Goal: Information Seeking & Learning: Learn about a topic

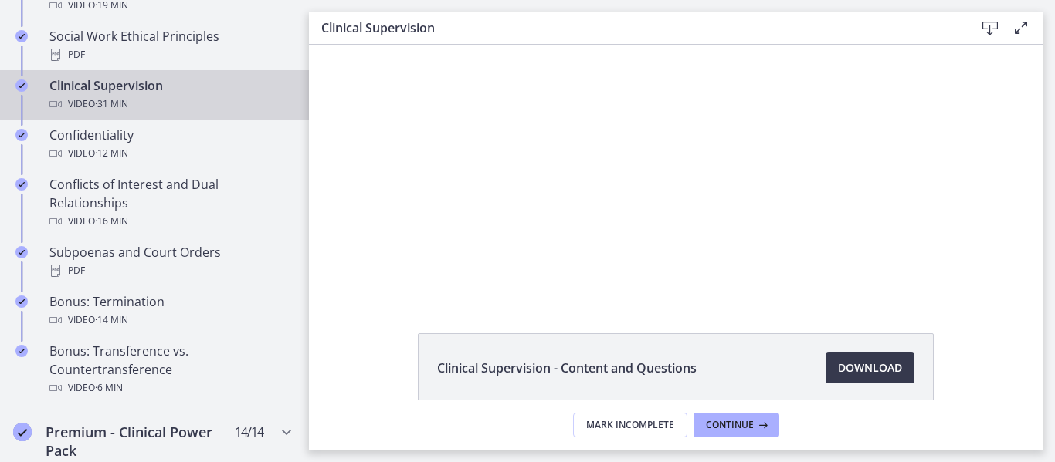
scroll to position [821, 0]
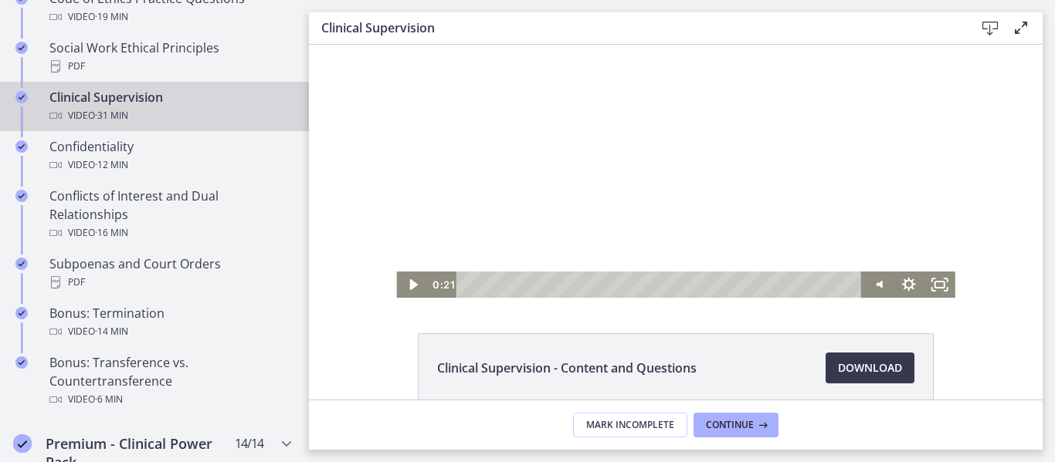
click at [633, 174] on div at bounding box center [675, 157] width 558 height 281
click at [669, 226] on div at bounding box center [675, 157] width 558 height 281
click at [613, 177] on div at bounding box center [675, 157] width 558 height 281
click at [660, 168] on div at bounding box center [675, 157] width 558 height 281
click at [793, 215] on div at bounding box center [675, 157] width 558 height 281
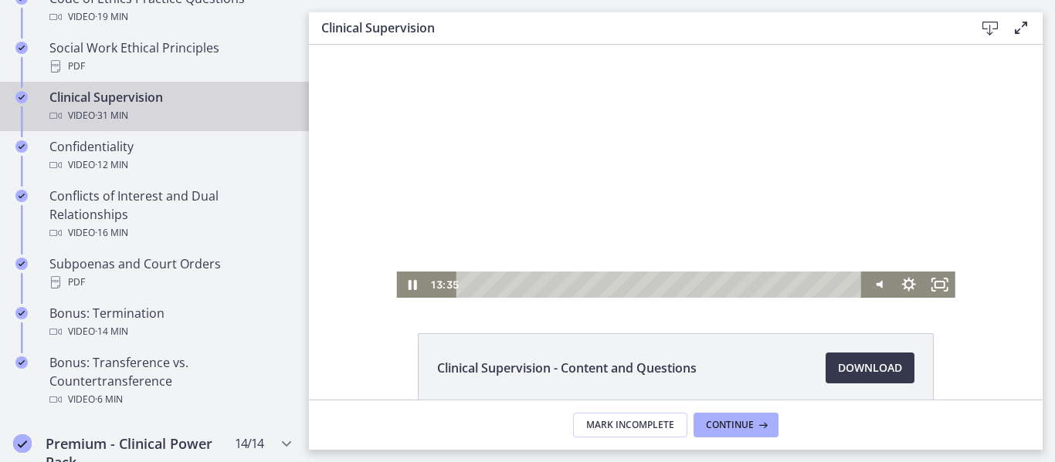
click at [585, 177] on div at bounding box center [675, 157] width 558 height 281
click at [713, 188] on div at bounding box center [675, 157] width 558 height 281
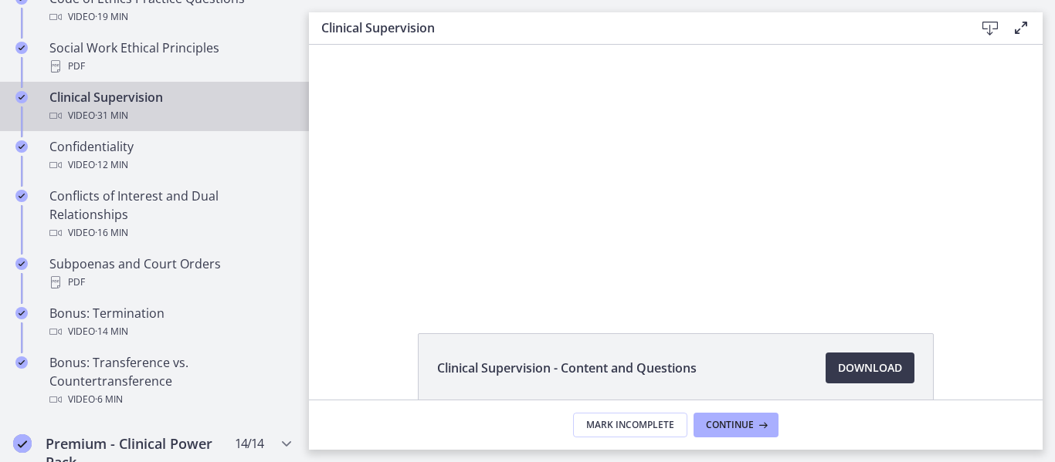
scroll to position [36, 0]
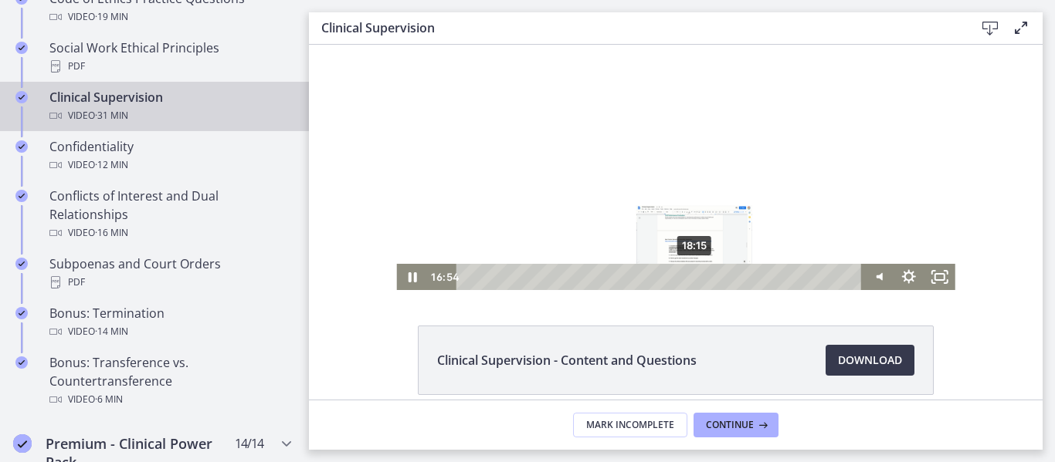
click at [699, 277] on div "18:15" at bounding box center [661, 277] width 387 height 26
click at [730, 281] on div "21:07" at bounding box center [661, 277] width 387 height 26
click at [702, 279] on div "18:49" at bounding box center [661, 277] width 387 height 26
click at [710, 279] on div "19:26" at bounding box center [661, 277] width 387 height 26
click at [695, 278] on div "18:15" at bounding box center [661, 277] width 387 height 26
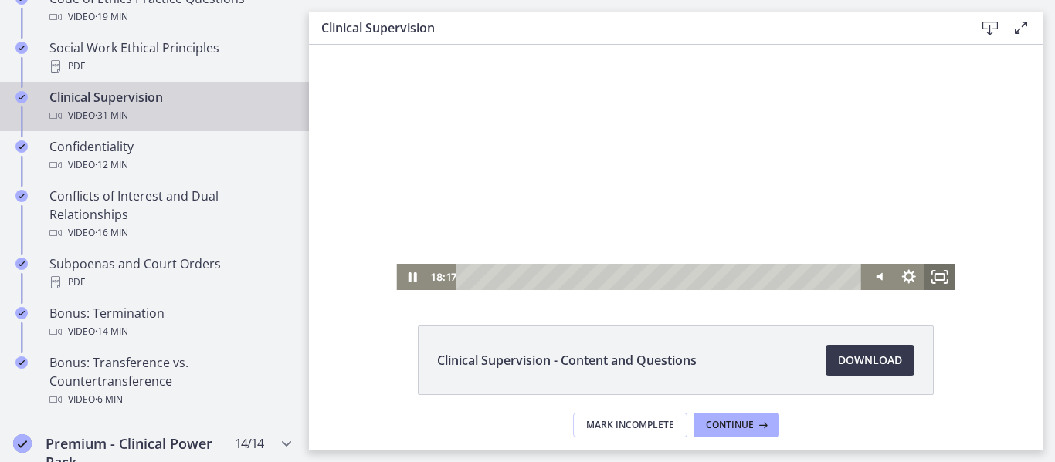
click at [933, 274] on icon "Fullscreen" at bounding box center [939, 277] width 31 height 26
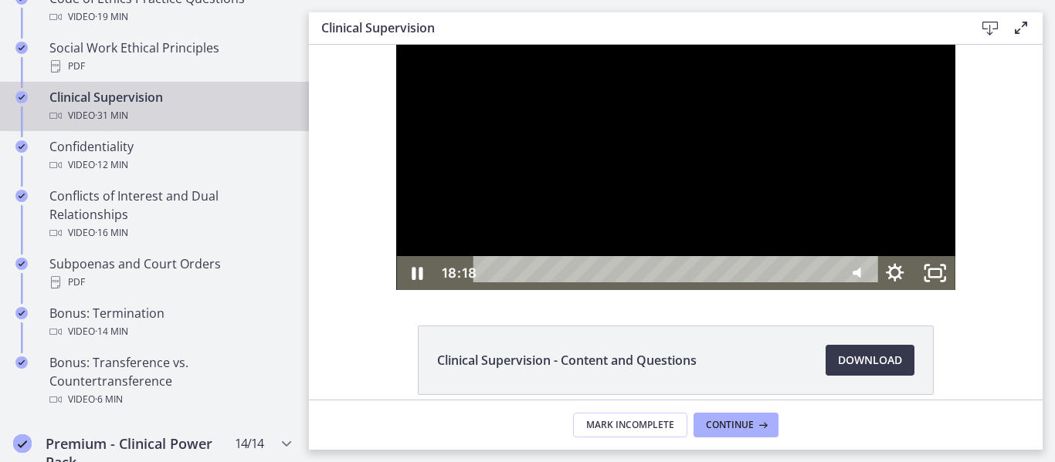
scroll to position [0, 0]
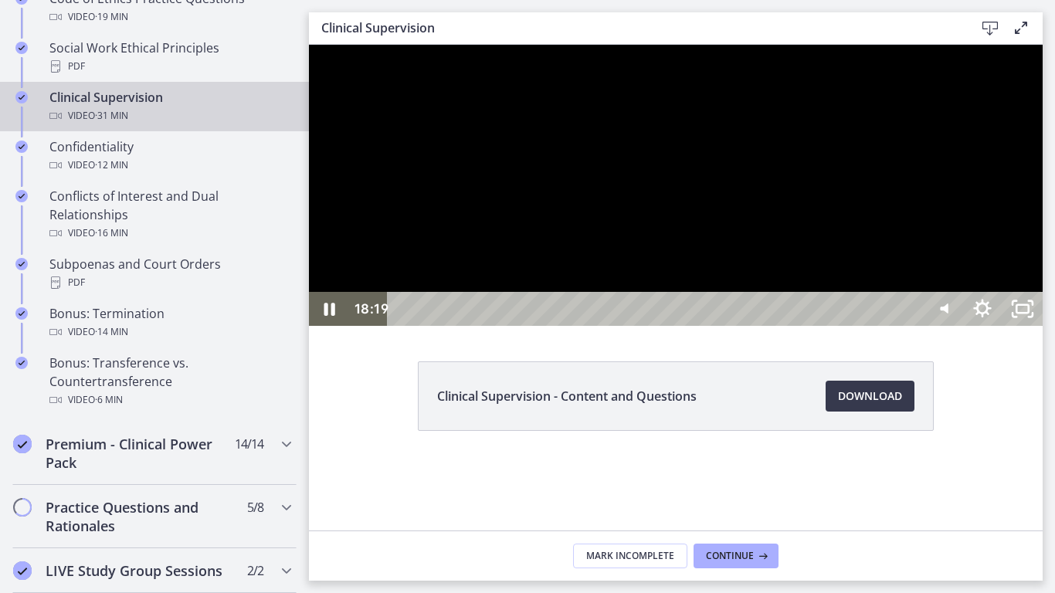
click at [710, 326] on div at bounding box center [675, 185] width 733 height 281
click at [650, 326] on div at bounding box center [675, 185] width 733 height 281
click at [711, 273] on div at bounding box center [675, 185] width 733 height 281
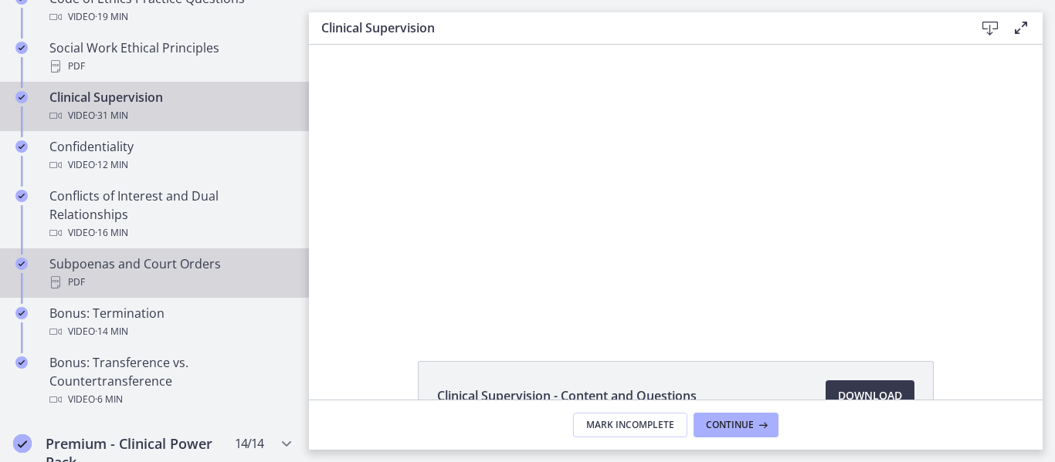
click at [103, 283] on div "PDF" at bounding box center [169, 282] width 241 height 19
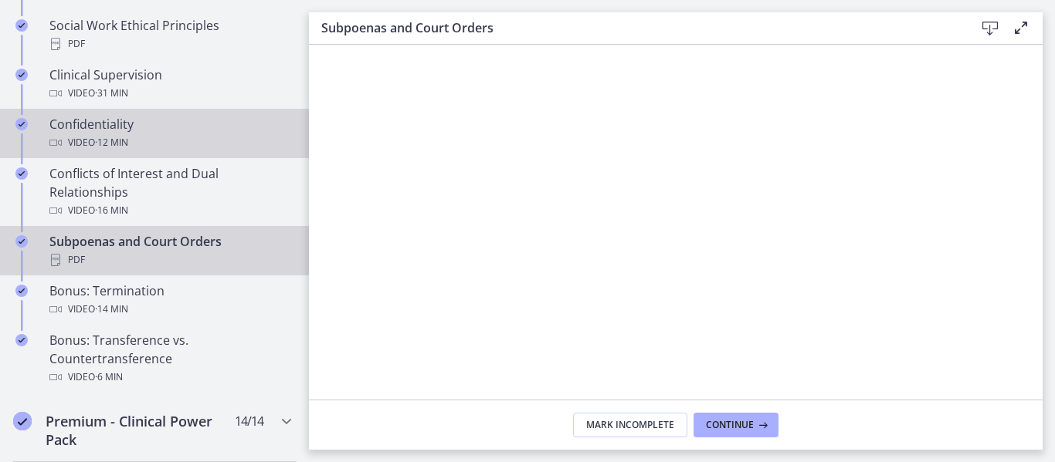
scroll to position [857, 0]
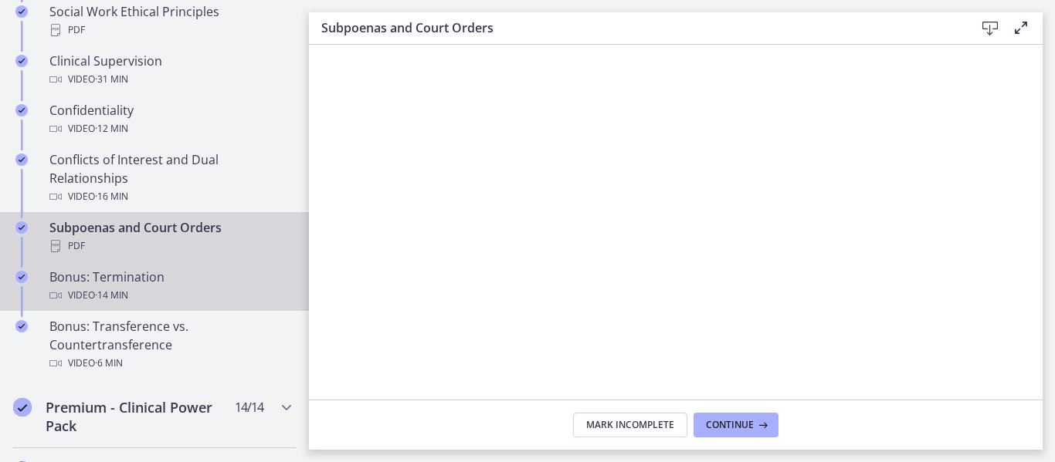
click at [152, 292] on div "Video · 14 min" at bounding box center [169, 295] width 241 height 19
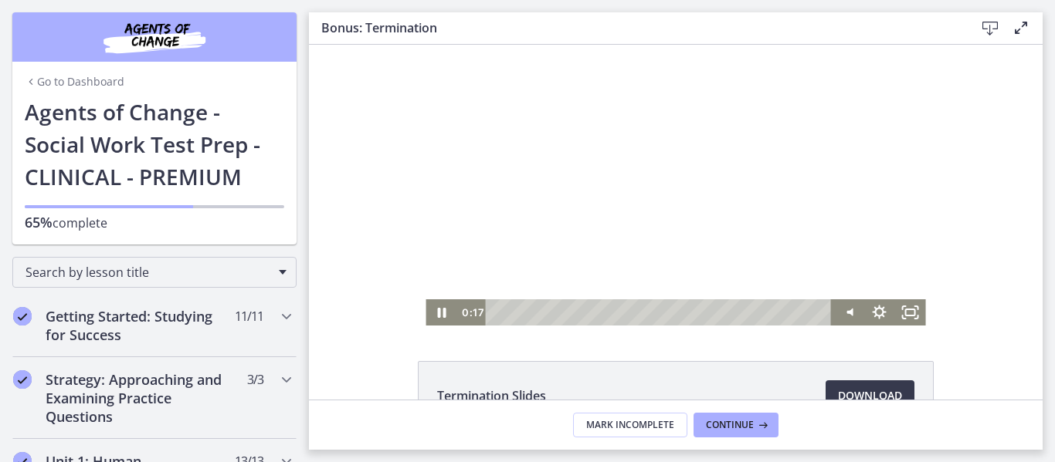
click at [609, 178] on div at bounding box center [675, 185] width 500 height 281
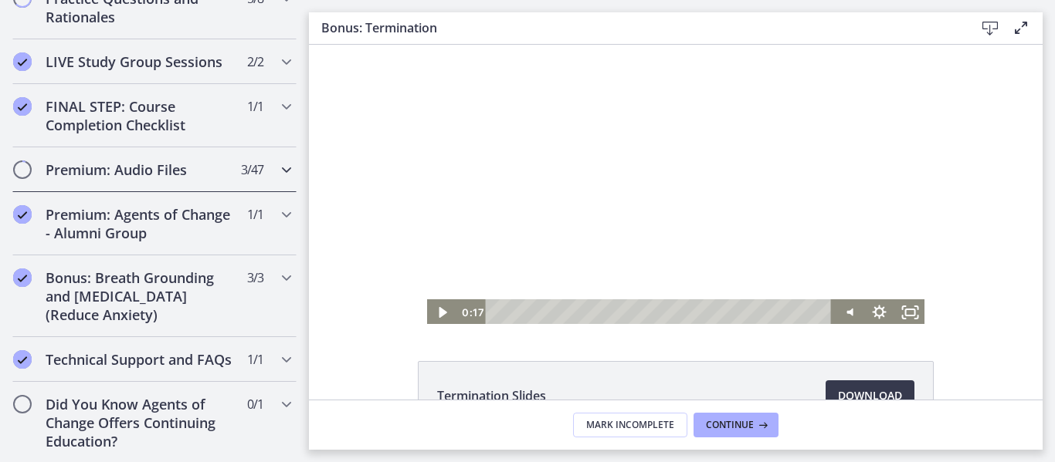
scroll to position [1331, 0]
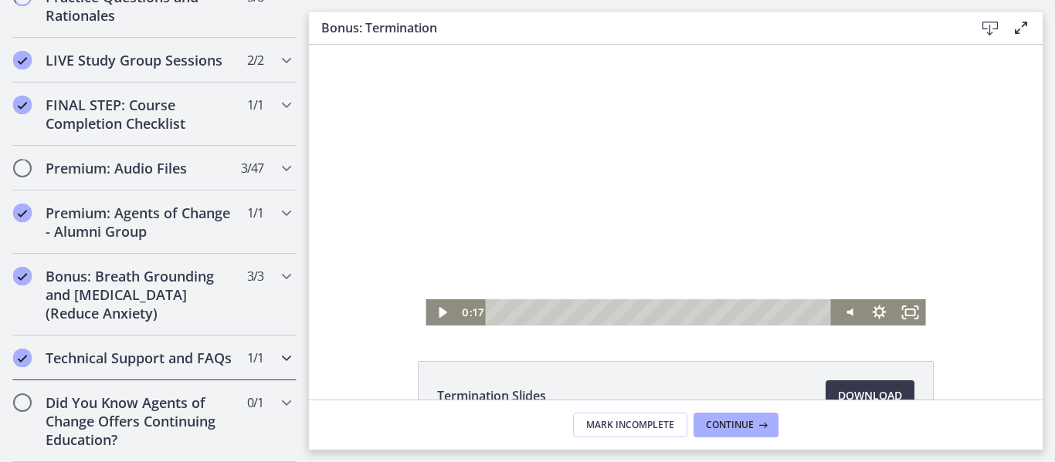
click at [159, 350] on h2 "Technical Support and FAQs" at bounding box center [140, 358] width 188 height 19
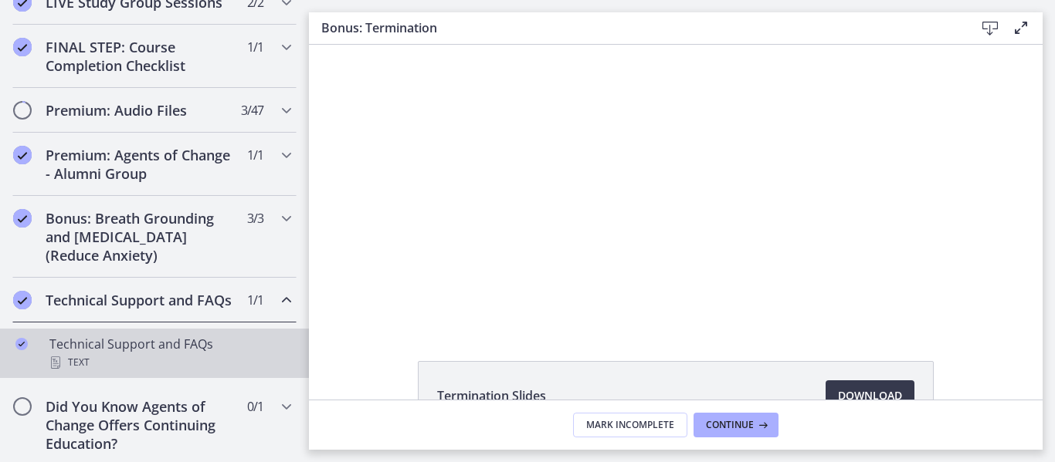
scroll to position [899, 0]
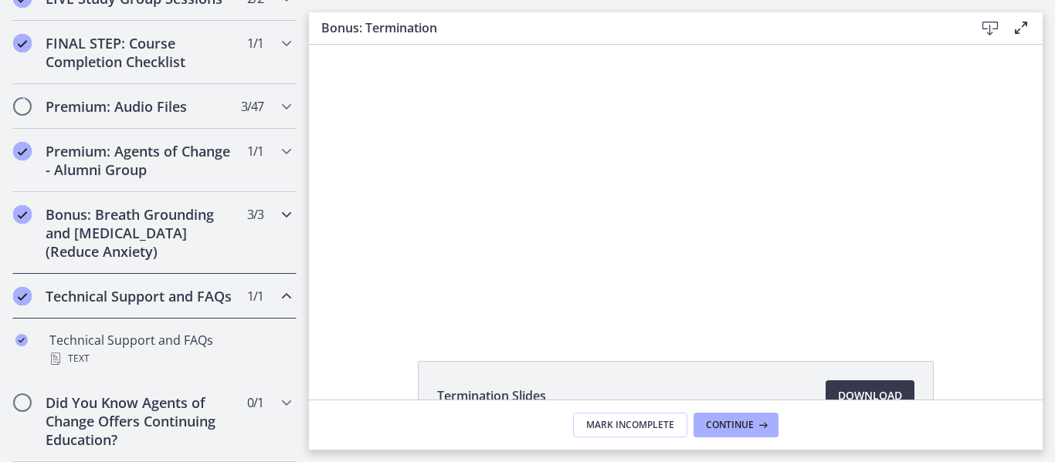
click at [142, 238] on h2 "Bonus: Breath Grounding and [MEDICAL_DATA] (Reduce Anxiety)" at bounding box center [140, 233] width 188 height 56
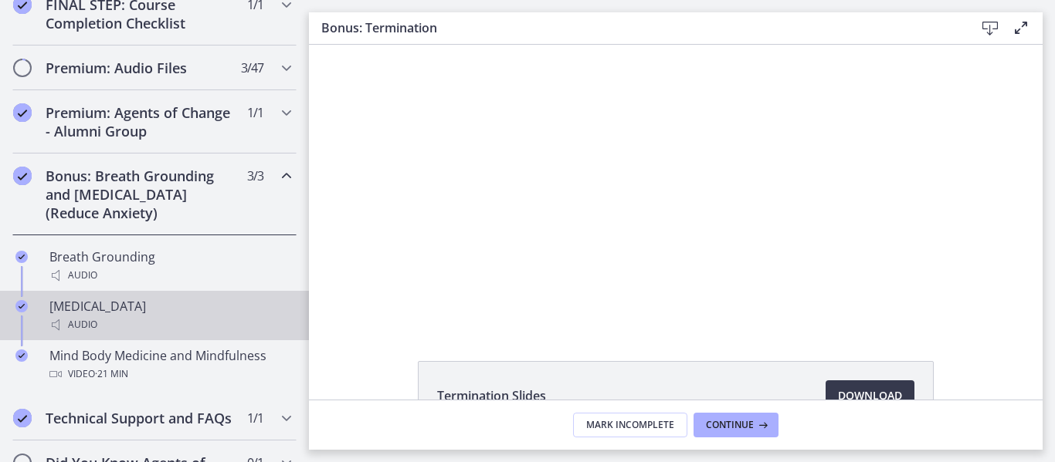
scroll to position [918, 0]
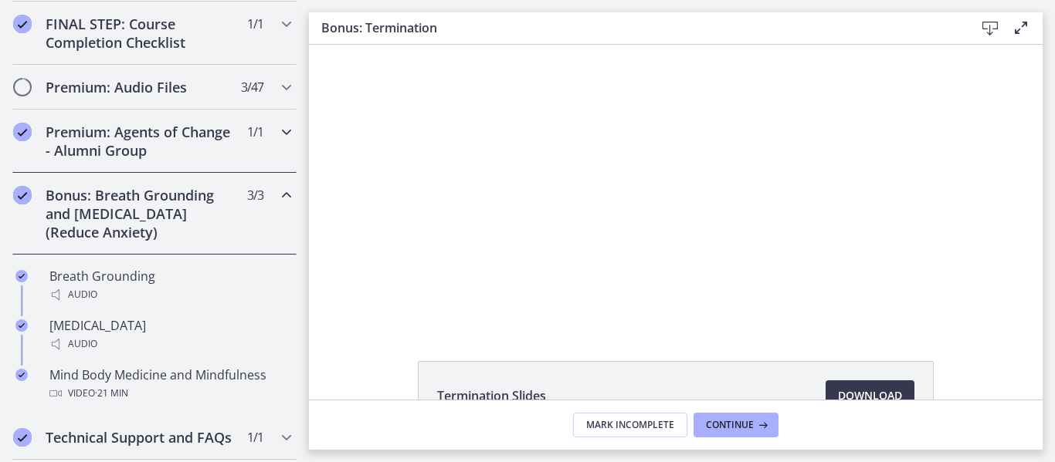
click at [172, 128] on h2 "Premium: Agents of Change - Alumni Group" at bounding box center [140, 141] width 188 height 37
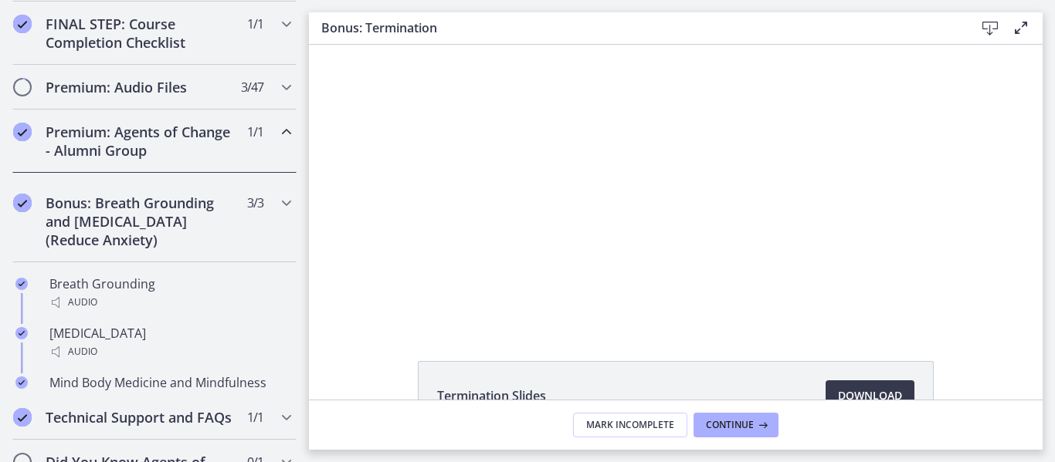
scroll to position [899, 0]
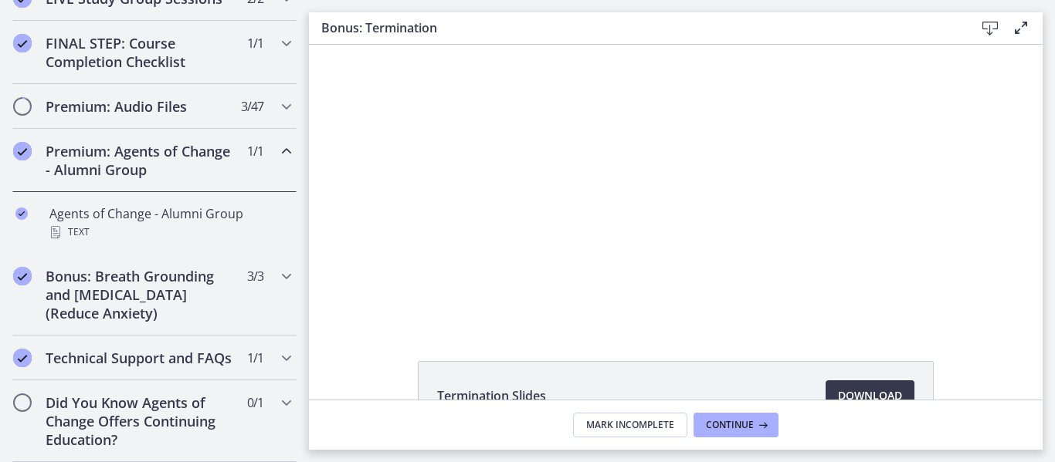
click at [174, 153] on h2 "Premium: Agents of Change - Alumni Group" at bounding box center [140, 160] width 188 height 37
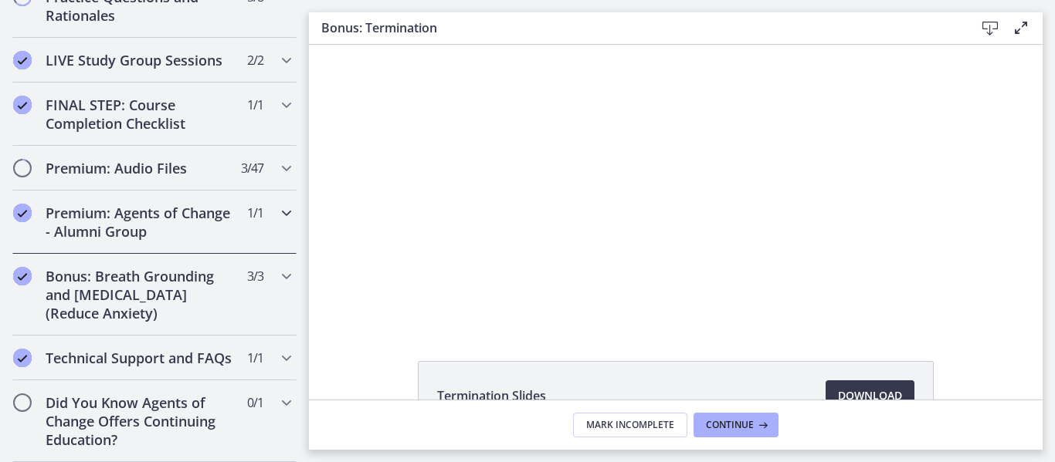
click at [178, 208] on h2 "Premium: Agents of Change - Alumni Group" at bounding box center [140, 222] width 188 height 37
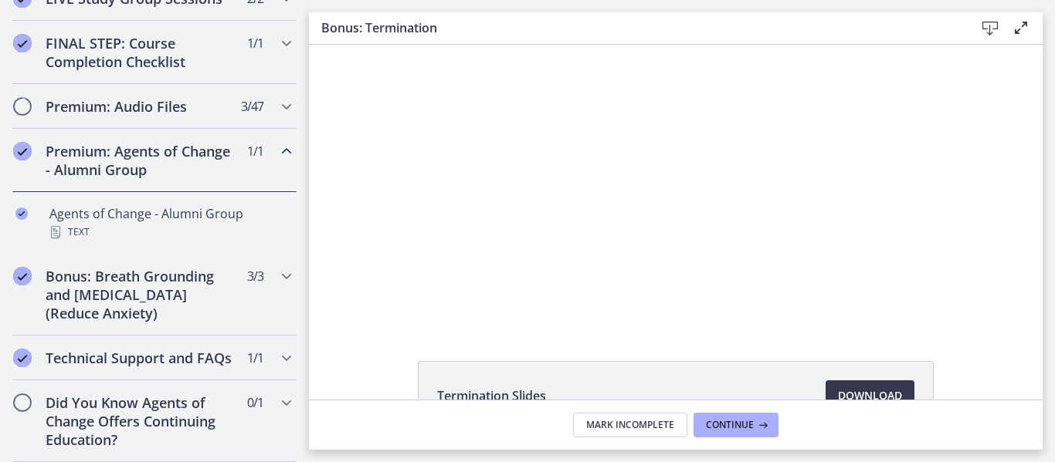
click at [182, 159] on h2 "Premium: Agents of Change - Alumni Group" at bounding box center [140, 160] width 188 height 37
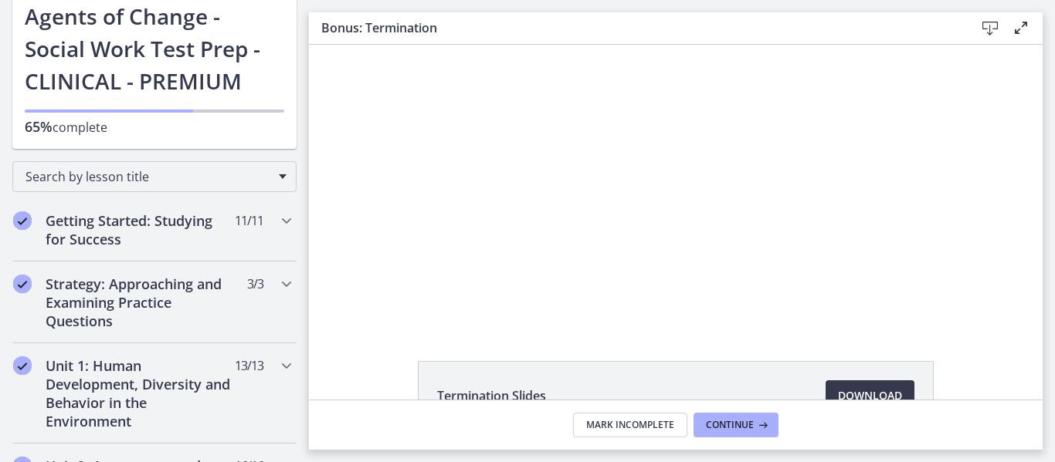
scroll to position [94, 0]
click at [162, 234] on h2 "Getting Started: Studying for Success" at bounding box center [140, 231] width 188 height 37
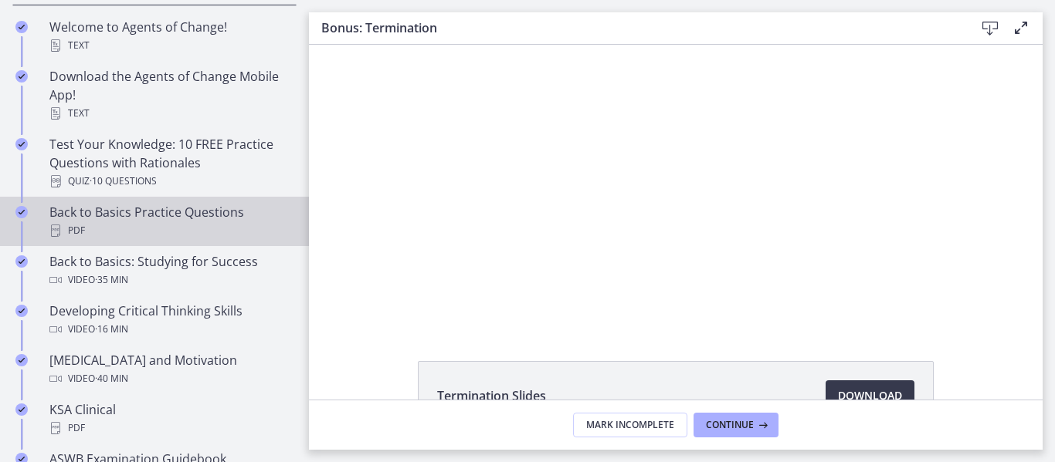
scroll to position [353, 0]
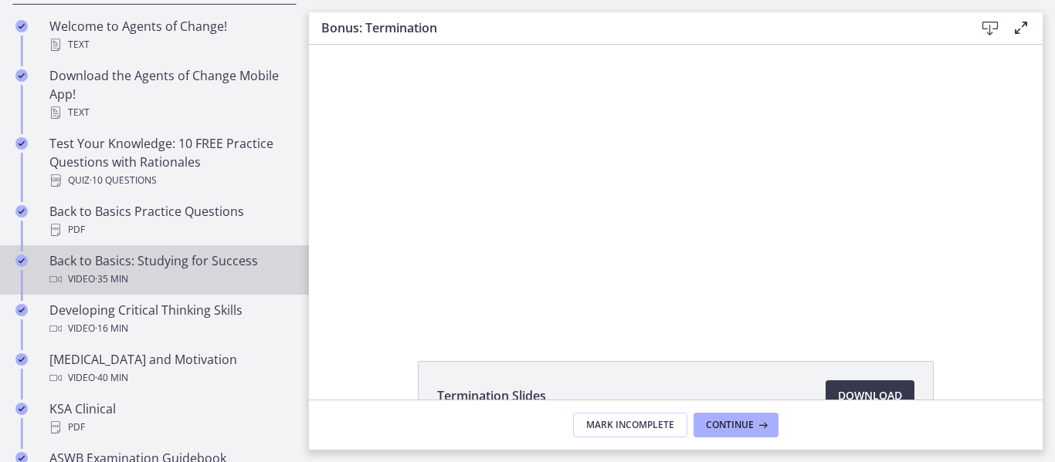
click at [133, 279] on div "Video · 35 min" at bounding box center [169, 279] width 241 height 19
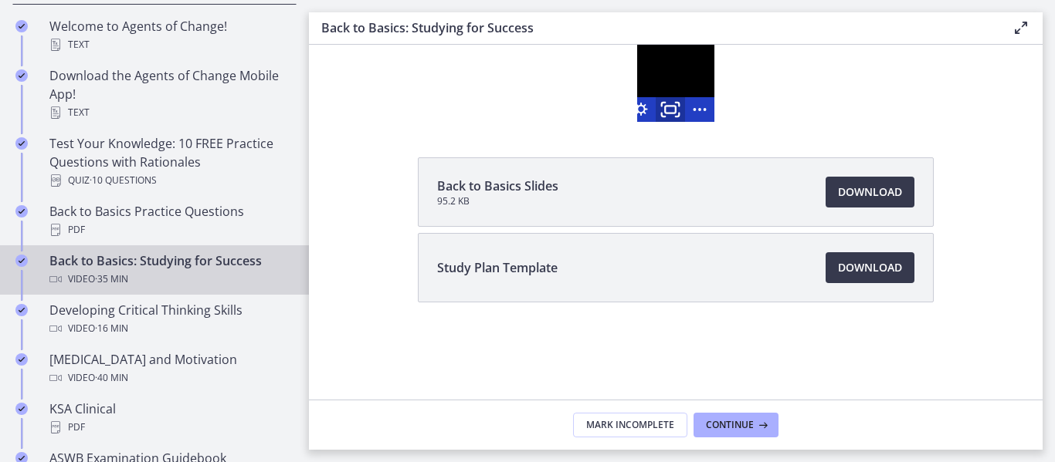
click at [669, 113] on rect "Fullscreen" at bounding box center [670, 109] width 11 height 7
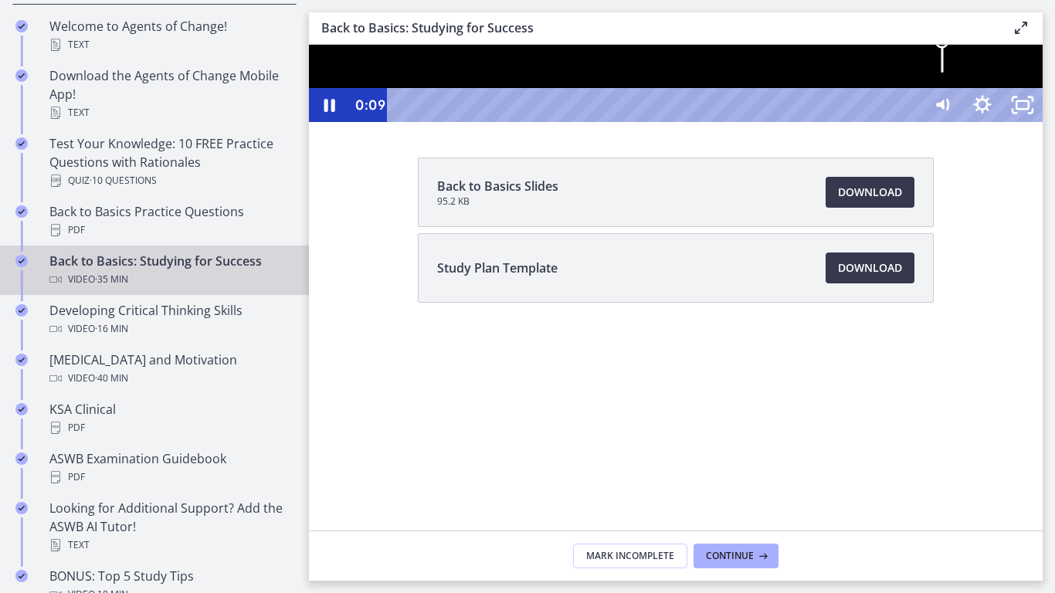
drag, startPoint x: 1262, startPoint y: 576, endPoint x: 1262, endPoint y: 557, distance: 18.5
click at [949, 49] on div "Volume" at bounding box center [942, 42] width 14 height 14
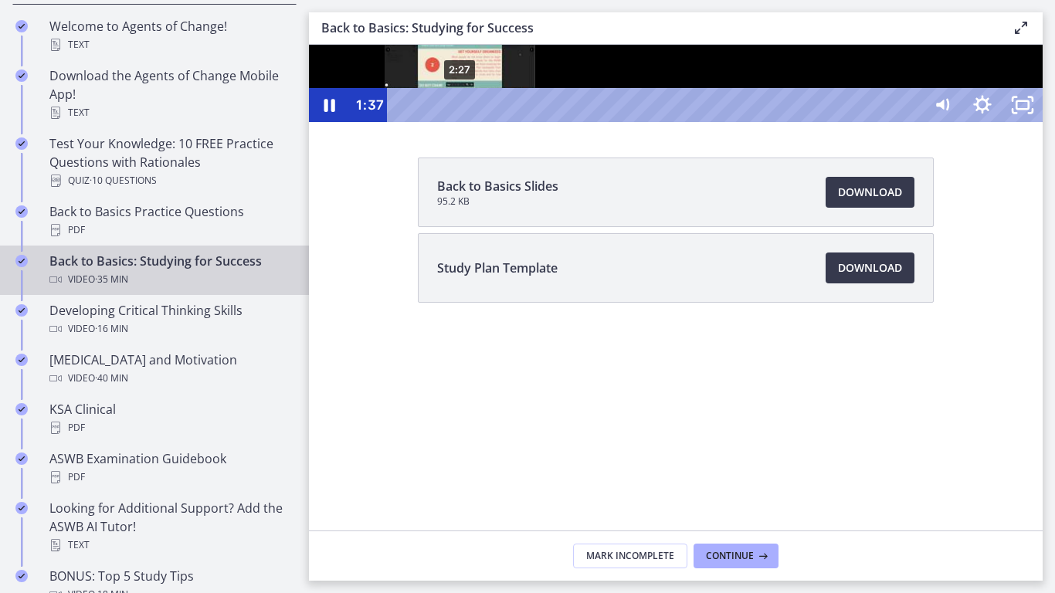
click at [459, 122] on div "2:27" at bounding box center [657, 105] width 510 height 34
click at [471, 122] on div "2:55" at bounding box center [657, 105] width 510 height 34
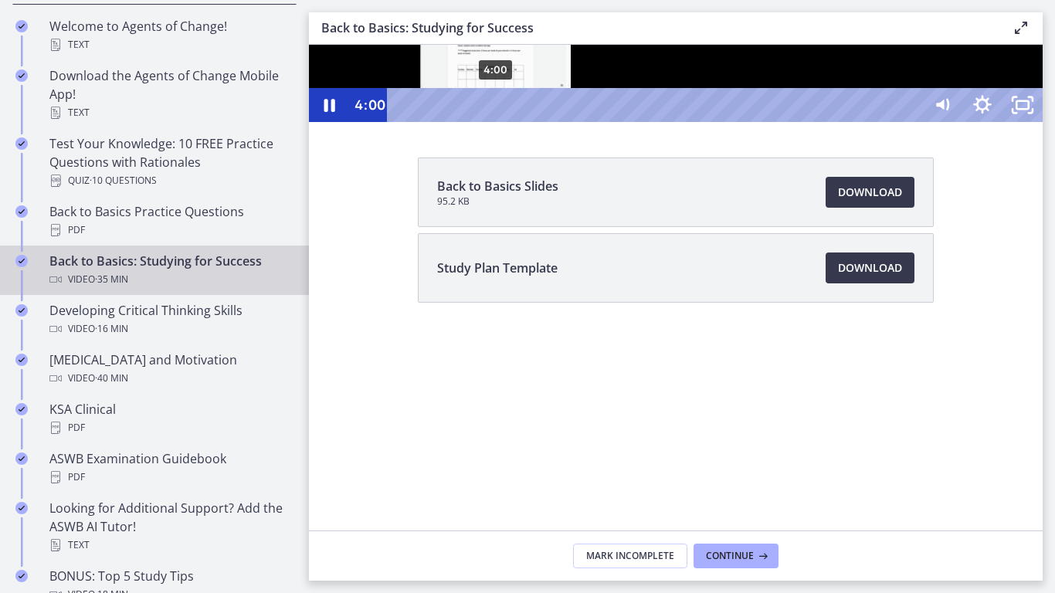
click at [496, 122] on div "4:00" at bounding box center [657, 105] width 510 height 34
click at [517, 122] on div "4:53" at bounding box center [657, 105] width 510 height 34
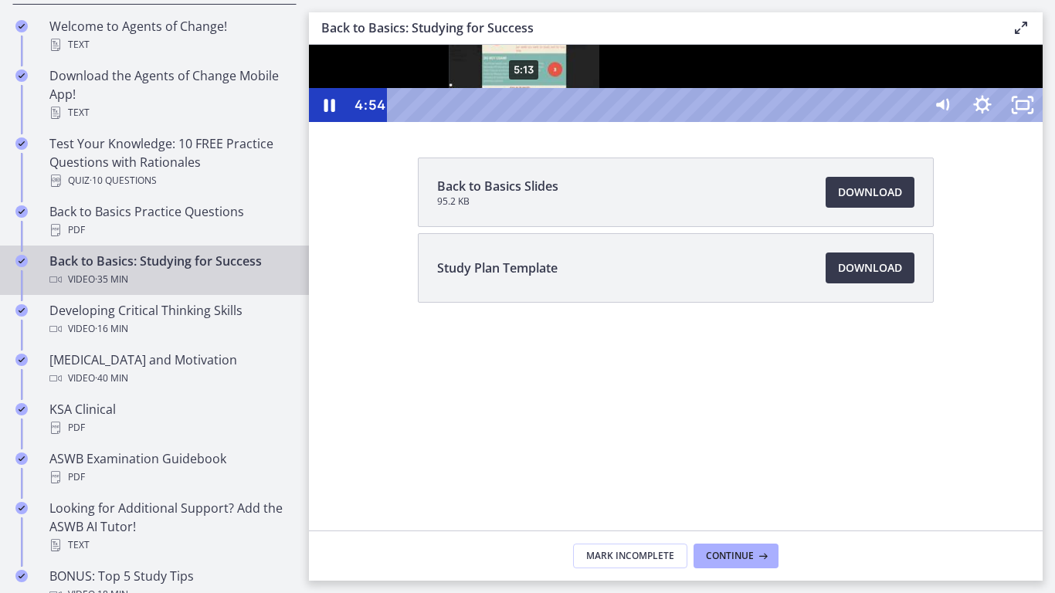
click at [526, 122] on div "5:13" at bounding box center [657, 105] width 510 height 34
click at [534, 122] on div "5:34" at bounding box center [657, 105] width 510 height 34
click at [546, 122] on div "6:06" at bounding box center [657, 105] width 510 height 34
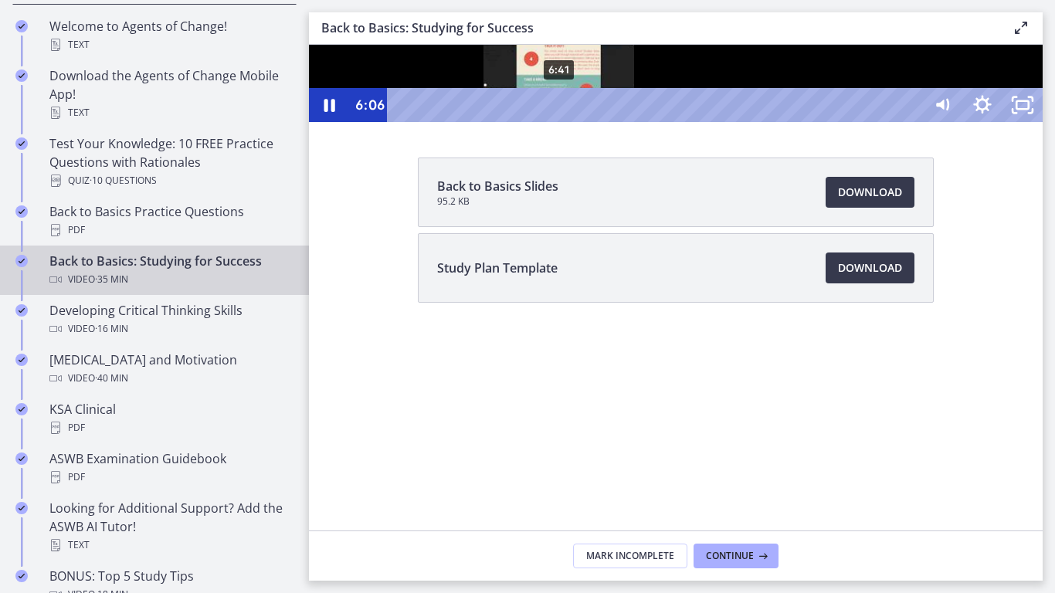
click at [563, 122] on div "6:41" at bounding box center [657, 105] width 510 height 34
click at [580, 122] on div "7:33" at bounding box center [657, 105] width 510 height 34
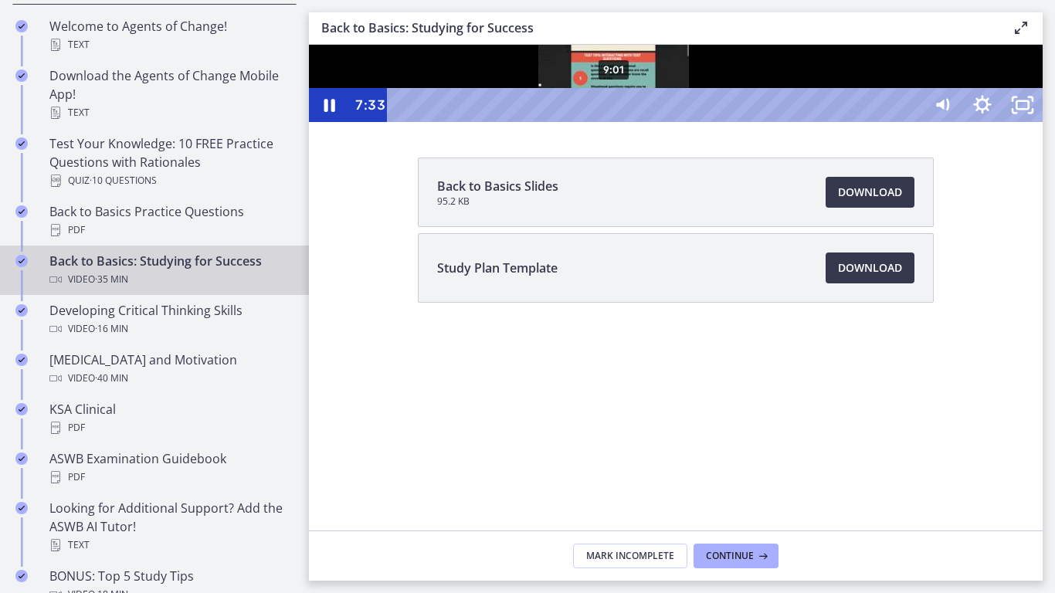
click at [615, 122] on div "9:01" at bounding box center [657, 105] width 510 height 34
click at [637, 122] on div "9:59" at bounding box center [657, 105] width 510 height 34
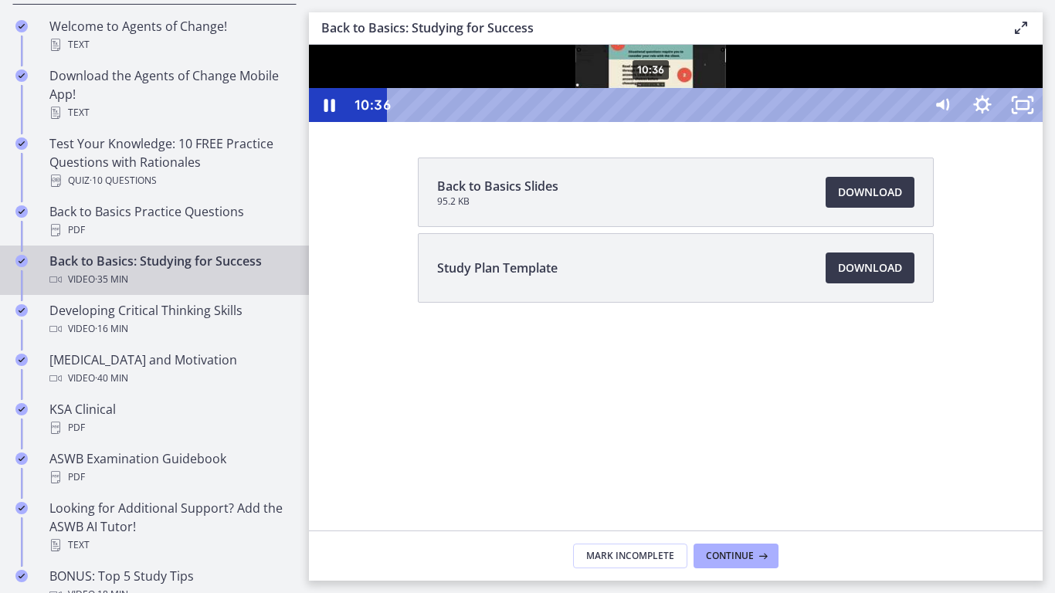
click at [652, 122] on div "10:36" at bounding box center [657, 105] width 510 height 34
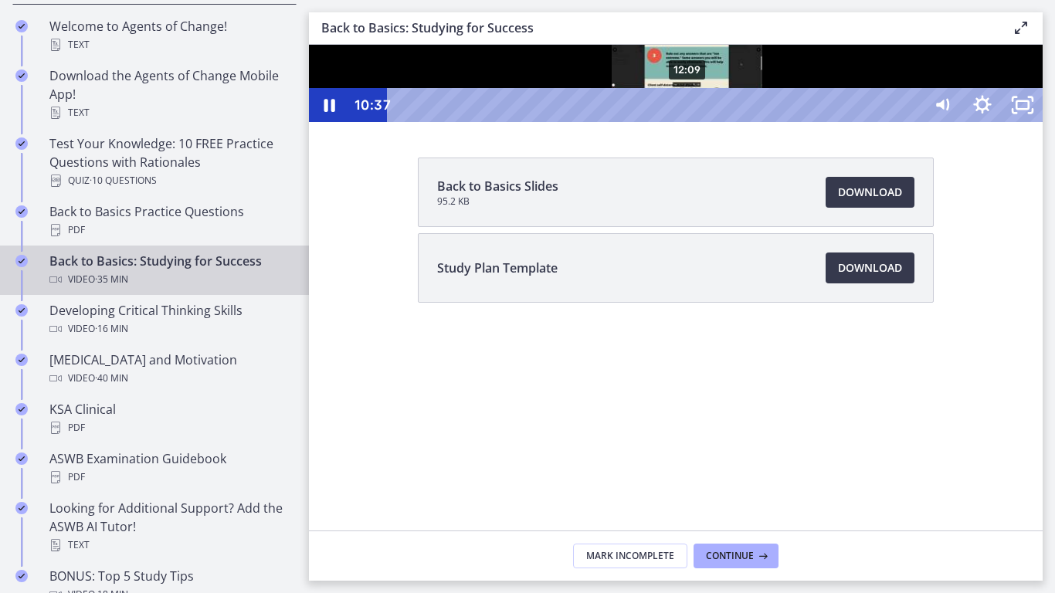
click at [689, 122] on div "12:09" at bounding box center [657, 105] width 510 height 34
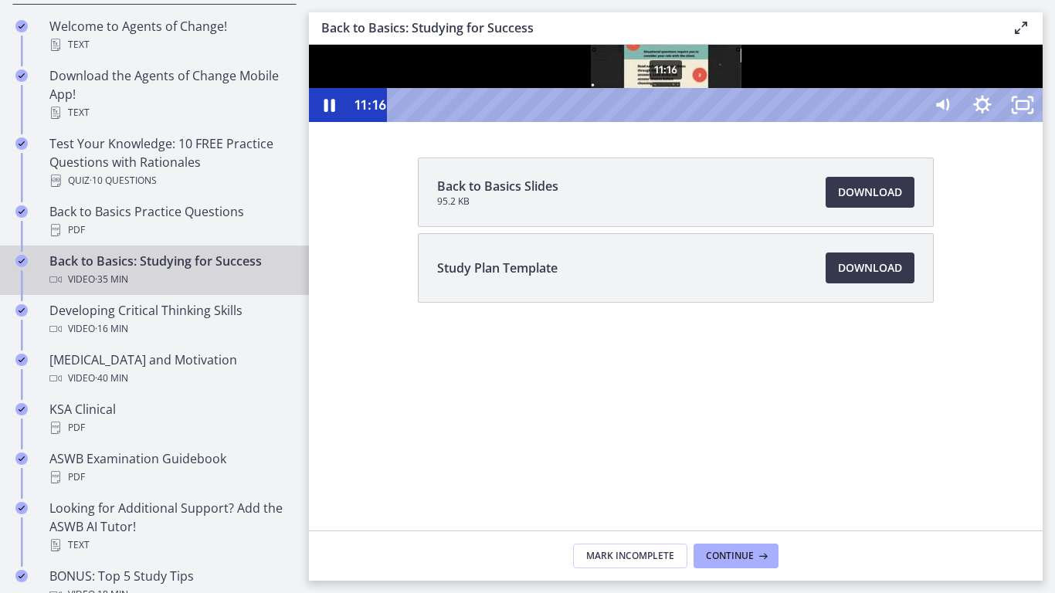
click at [667, 122] on div "11:16" at bounding box center [657, 105] width 510 height 34
click at [651, 122] on div "10:34" at bounding box center [657, 105] width 510 height 34
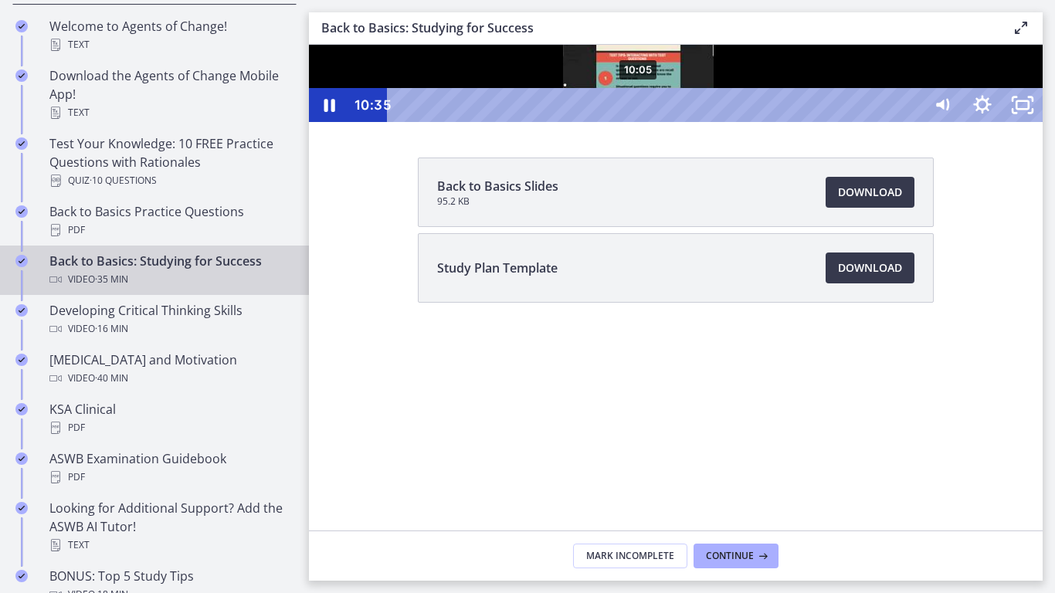
click at [638, 122] on div "10:05" at bounding box center [657, 105] width 510 height 34
click at [1042, 122] on div at bounding box center [675, 83] width 733 height 77
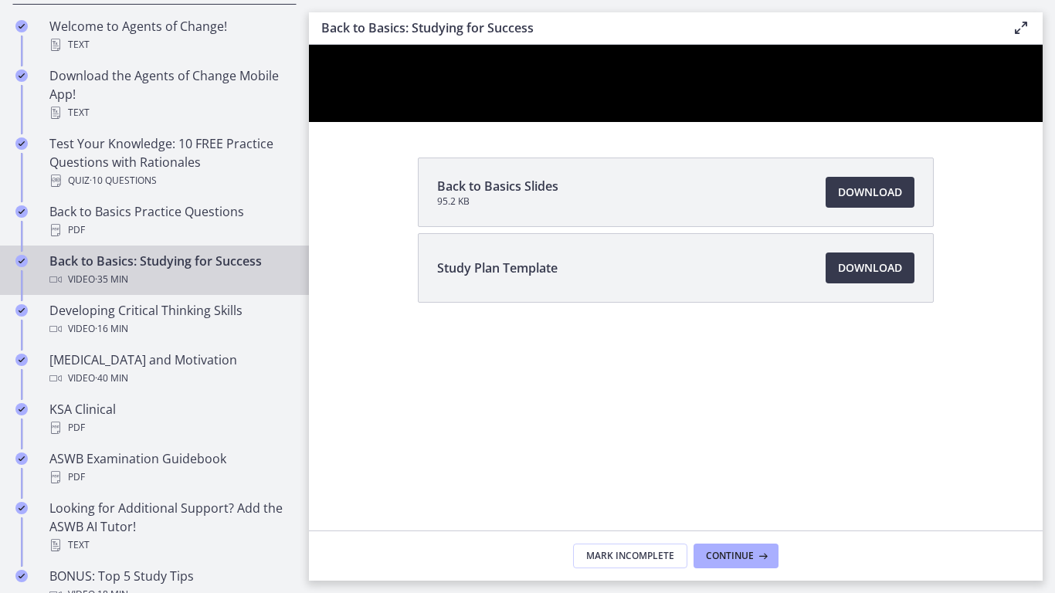
click at [987, 122] on div at bounding box center [675, 83] width 733 height 77
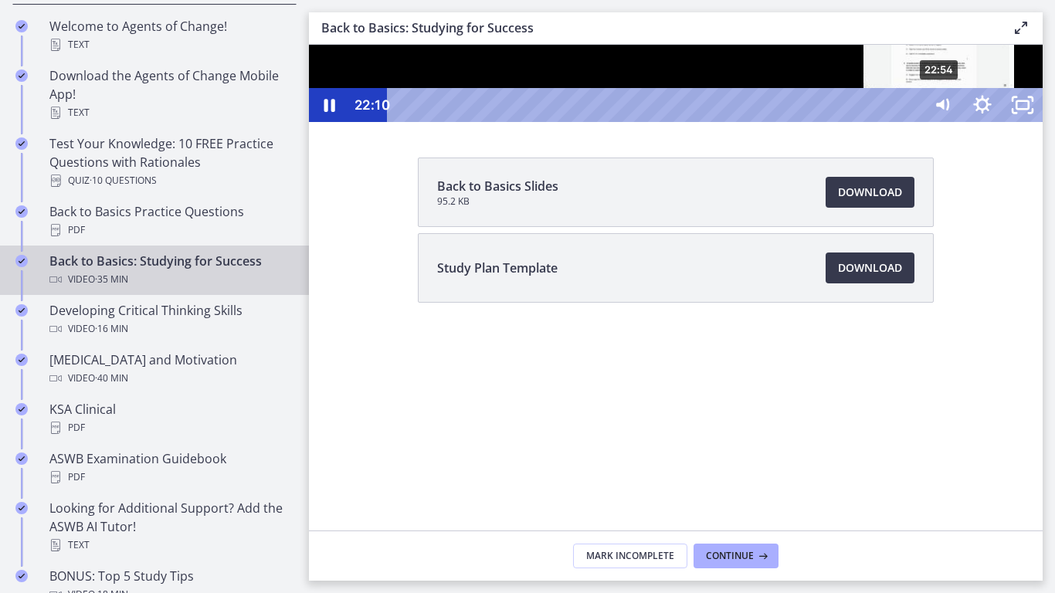
click at [913, 122] on div "22:54" at bounding box center [657, 105] width 510 height 34
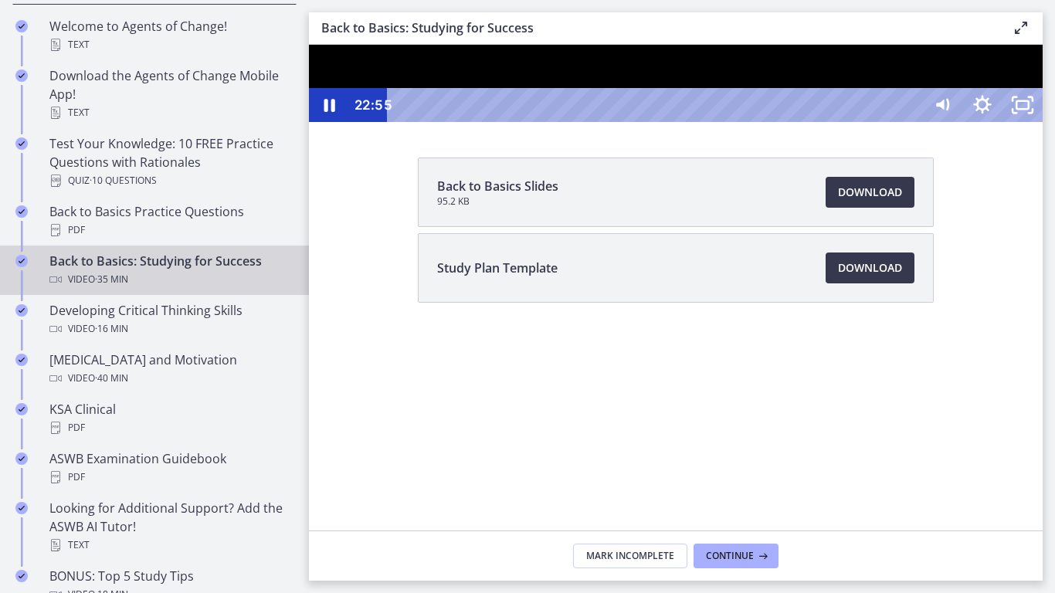
click at [960, 122] on div at bounding box center [675, 83] width 733 height 77
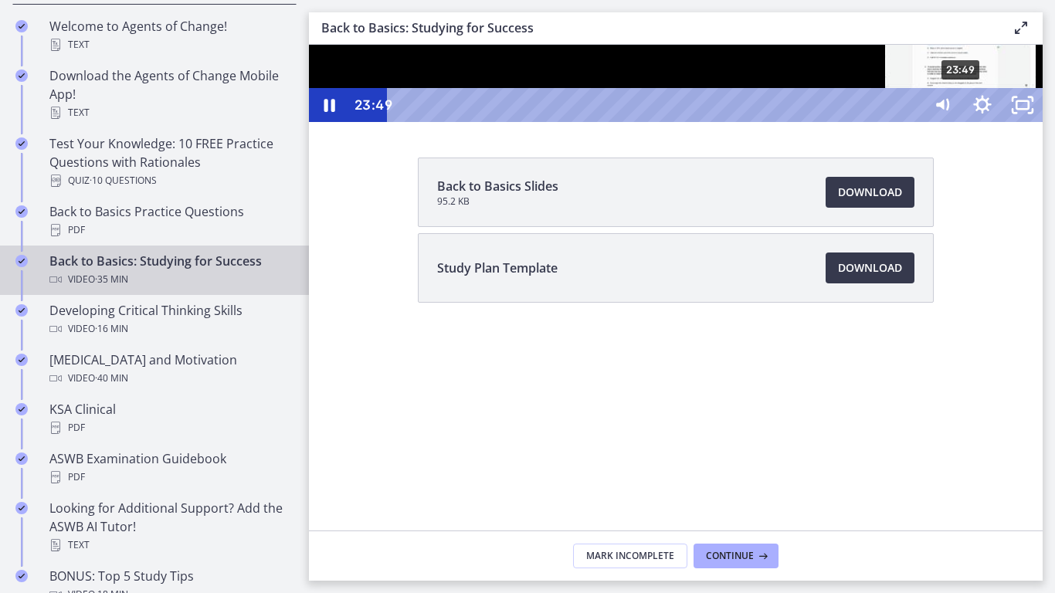
click at [913, 122] on div "23:49" at bounding box center [657, 105] width 510 height 34
click at [913, 122] on div "24:35" at bounding box center [657, 105] width 510 height 34
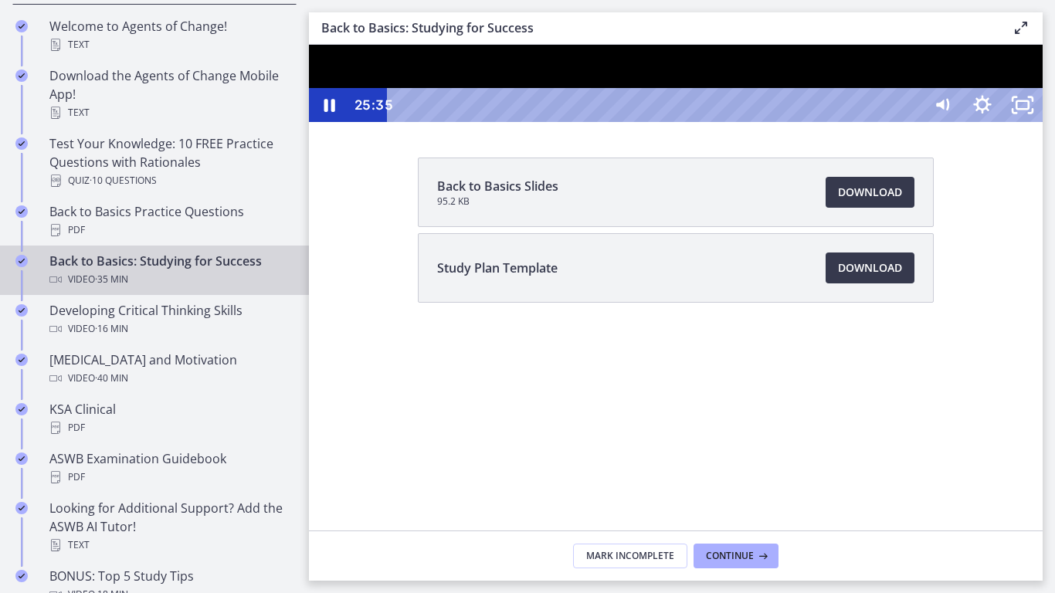
click at [791, 122] on div at bounding box center [675, 83] width 733 height 77
